Goal: Task Accomplishment & Management: Complete application form

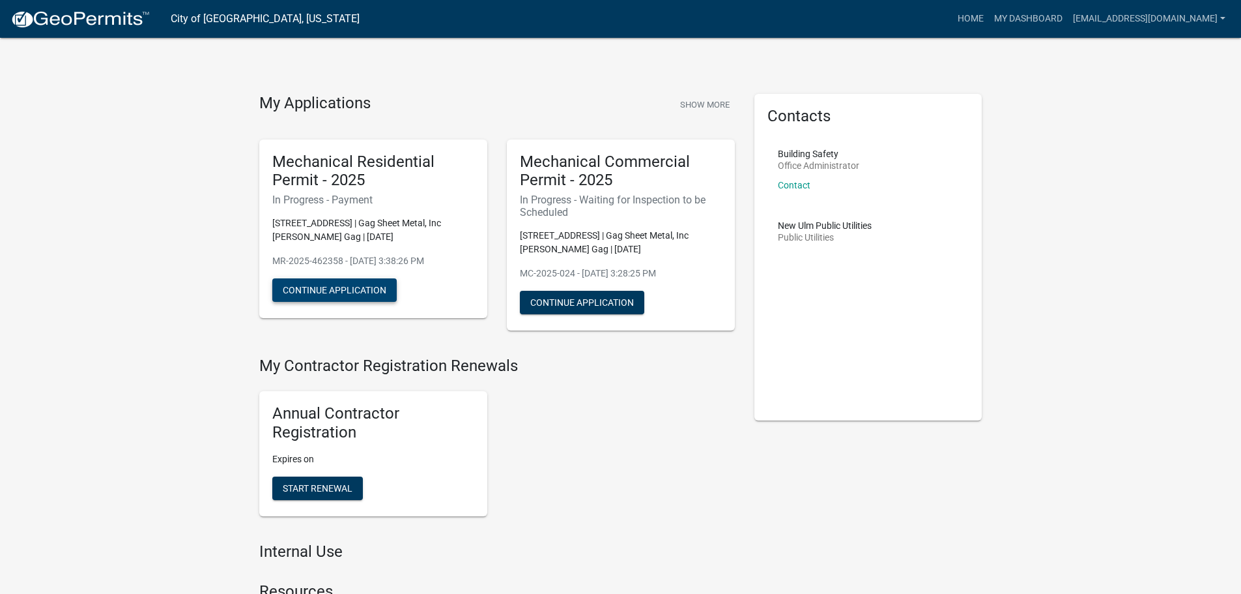
click at [325, 289] on button "Continue Application" at bounding box center [334, 289] width 124 height 23
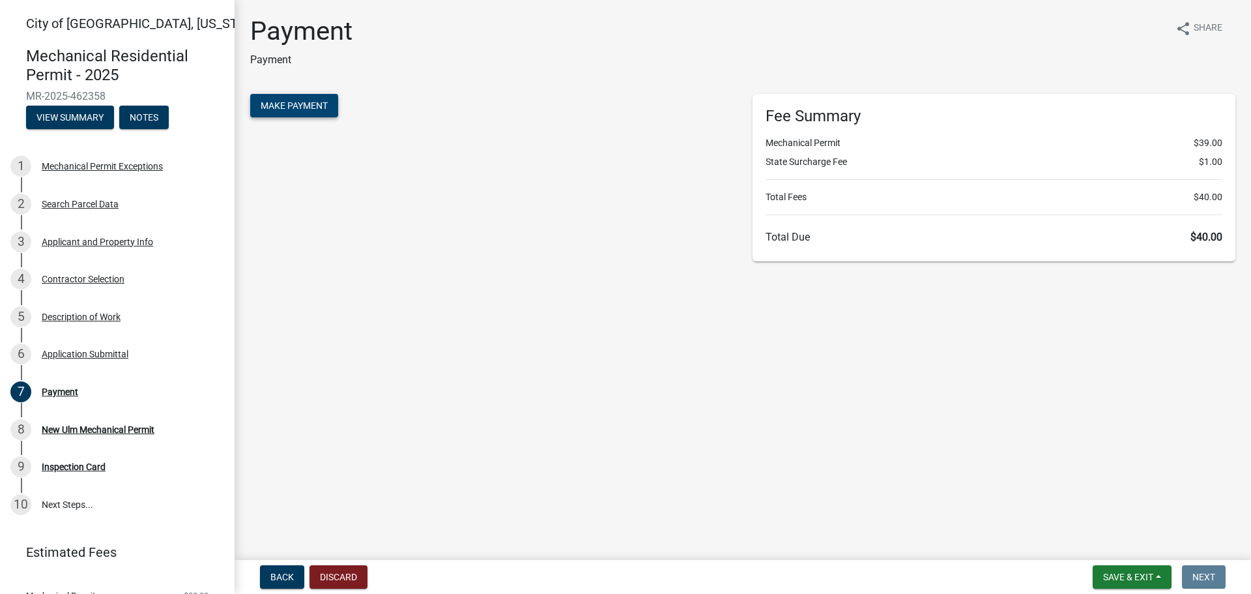
click at [295, 109] on span "Make Payment" at bounding box center [294, 105] width 67 height 10
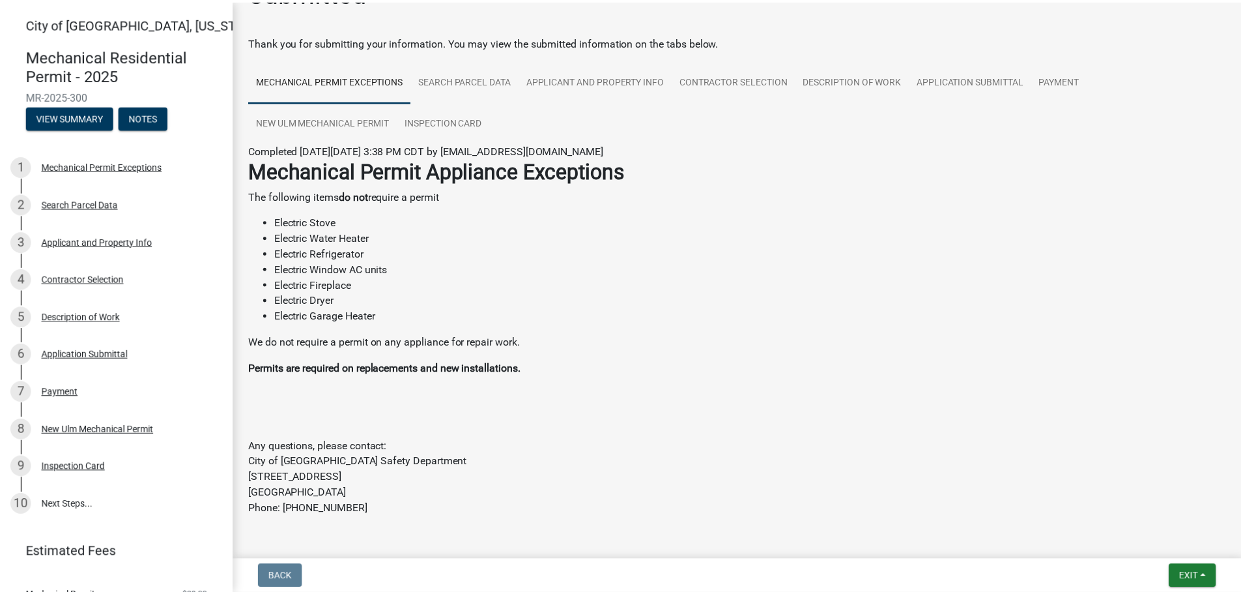
scroll to position [78, 0]
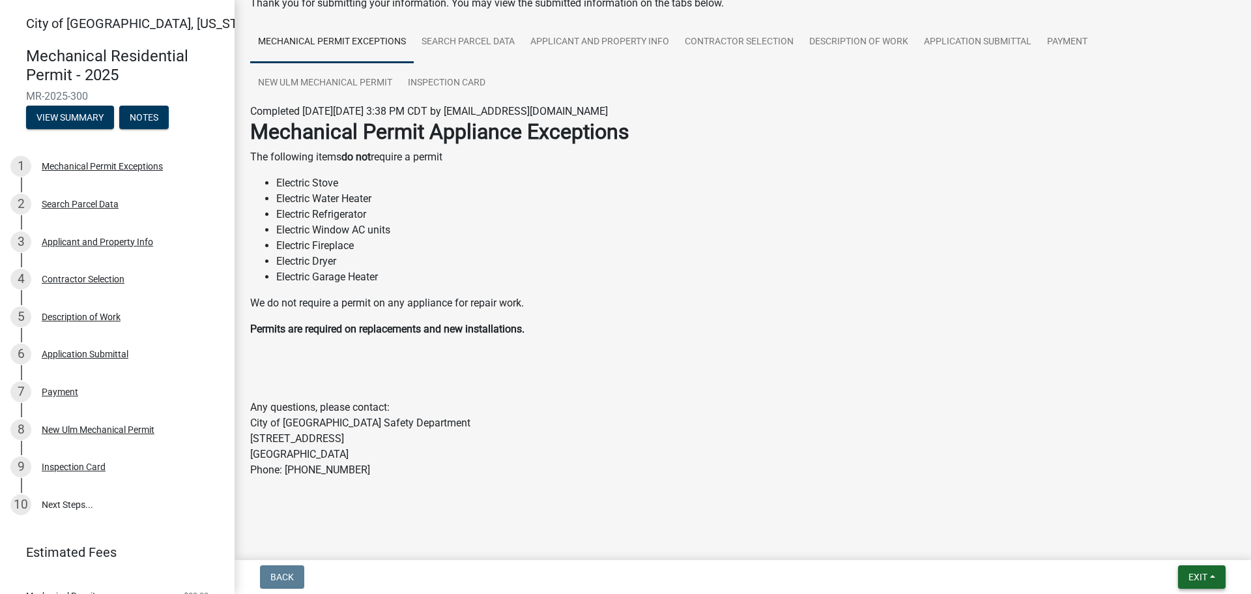
click at [1202, 575] on span "Exit" at bounding box center [1198, 576] width 19 height 10
click at [1168, 538] on button "Save & Exit" at bounding box center [1173, 542] width 104 height 31
